Goal: Register for event/course

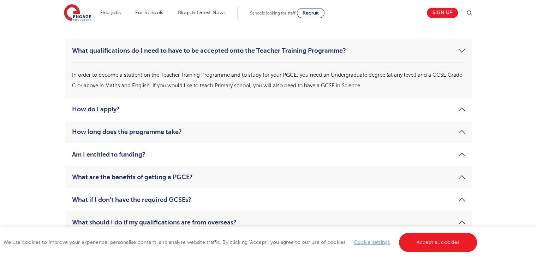
scroll to position [1060, 0]
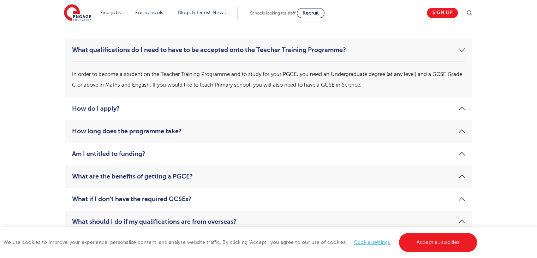
click at [205, 156] on link "Am I entitled to funding?" at bounding box center [268, 153] width 393 height 8
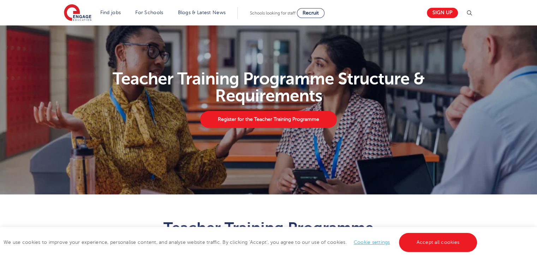
scroll to position [57, 0]
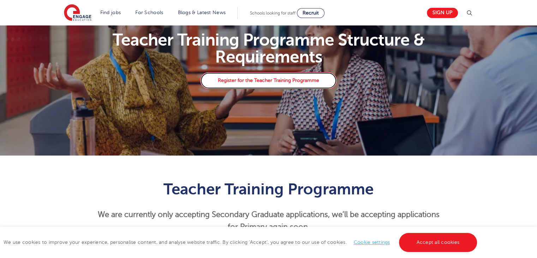
click at [254, 77] on link "Register for the Teacher Training Programme" at bounding box center [268, 80] width 136 height 17
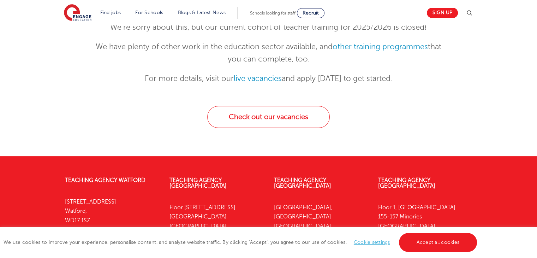
scroll to position [115, 0]
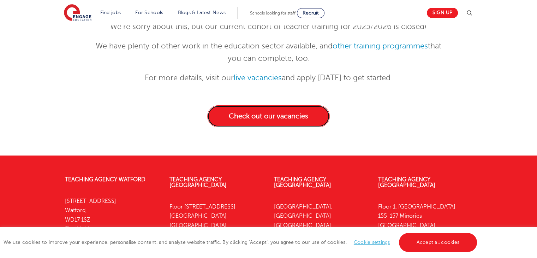
click at [288, 105] on link "Check out our vacancies" at bounding box center [268, 116] width 122 height 22
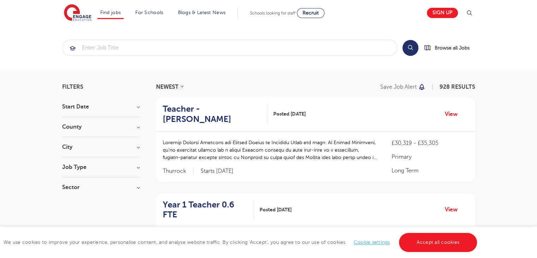
click at [116, 170] on div "Job Type Long Term 185 Daily Supply 48 SEND 33 Support Services 17 Permanent 4 …" at bounding box center [101, 170] width 78 height 13
click at [134, 166] on h3 "Job Type" at bounding box center [101, 167] width 78 height 6
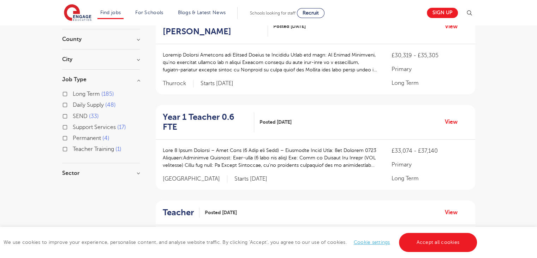
scroll to position [88, 0]
click at [135, 169] on h3 "Sector" at bounding box center [101, 172] width 78 height 6
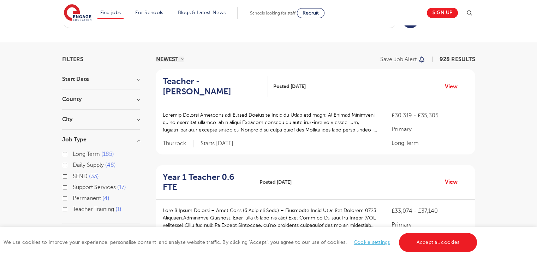
scroll to position [0, 0]
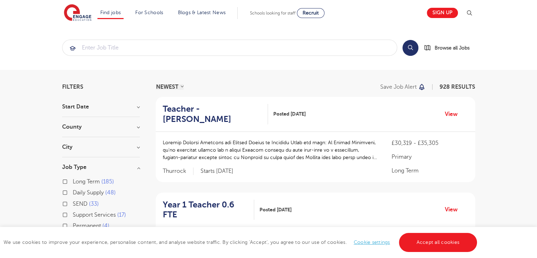
click at [133, 128] on h3 "County" at bounding box center [101, 127] width 78 height 6
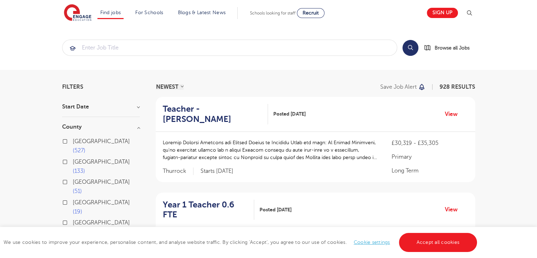
click at [134, 126] on h3 "County" at bounding box center [101, 127] width 78 height 6
